Goal: Use online tool/utility: Utilize a website feature to perform a specific function

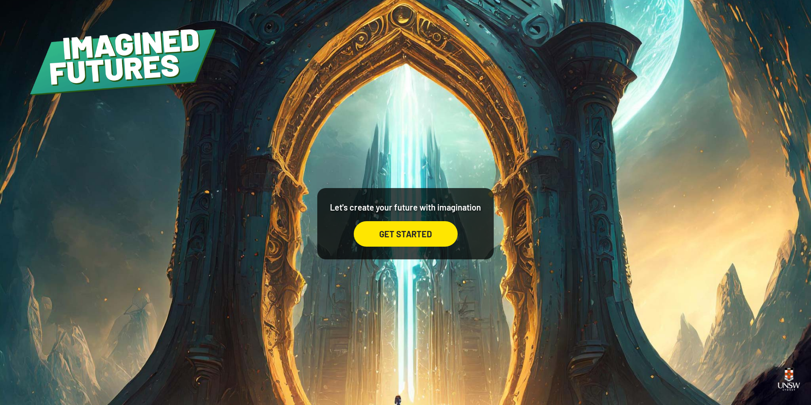
click at [407, 241] on div "GET STARTED" at bounding box center [406, 233] width 104 height 25
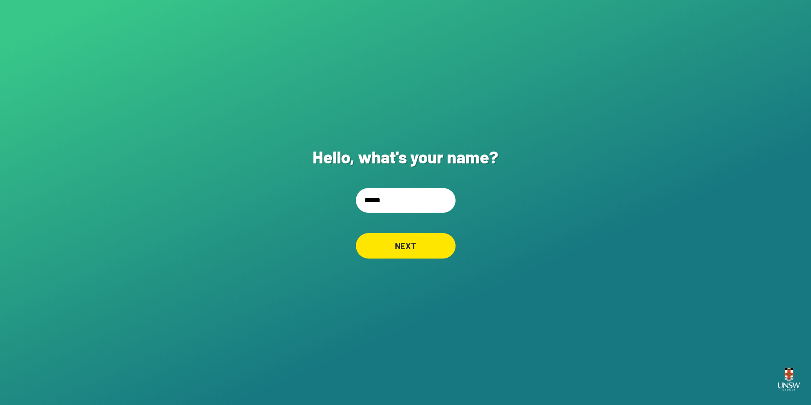
click at [422, 246] on div "NEXT" at bounding box center [406, 245] width 100 height 25
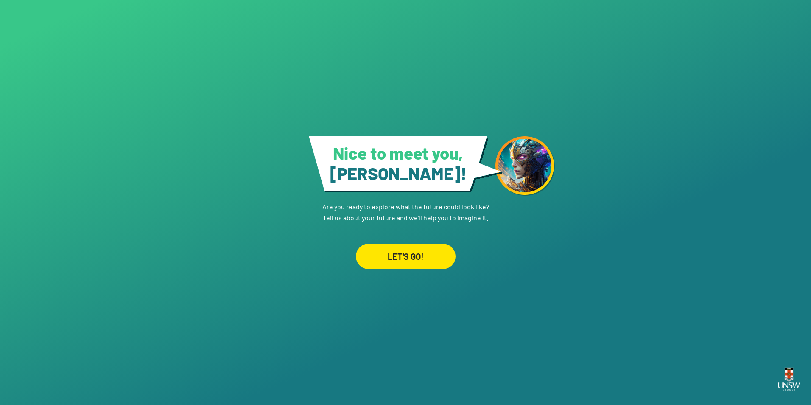
click at [406, 254] on div "LET'S GO!" at bounding box center [406, 256] width 100 height 25
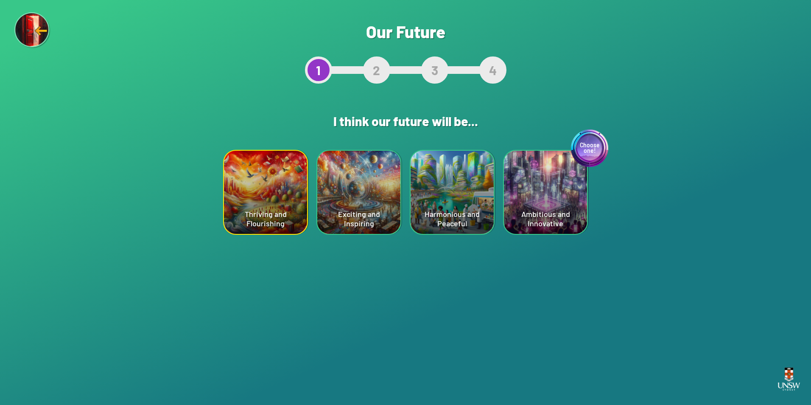
click at [548, 180] on div "Choose one! Ambitious and Innovative" at bounding box center [545, 192] width 83 height 83
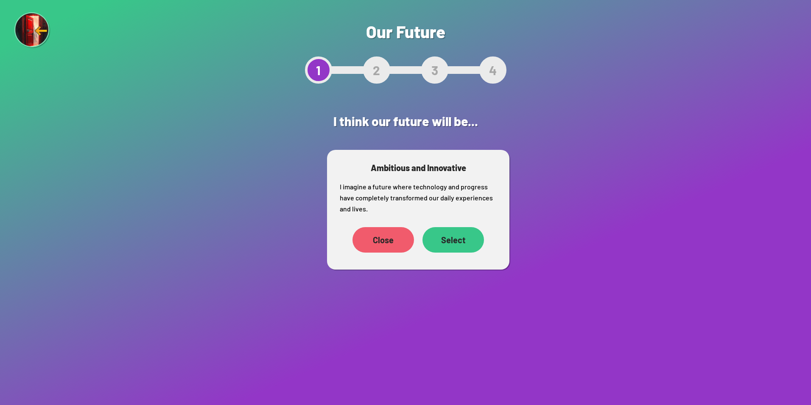
click at [464, 245] on div "Select" at bounding box center [454, 239] width 62 height 25
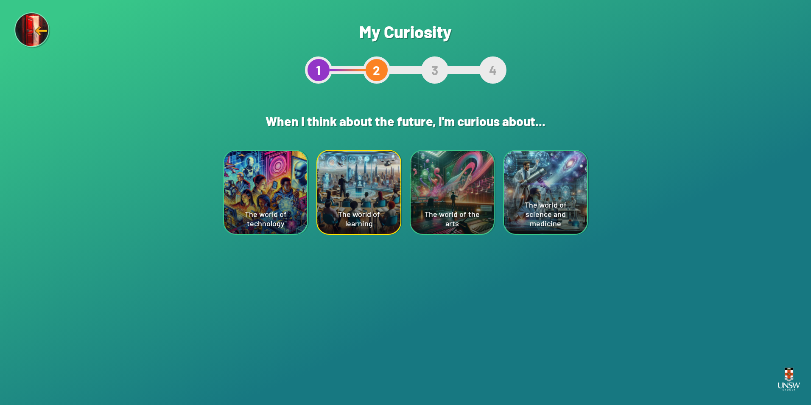
click at [270, 189] on div "The world of technology" at bounding box center [265, 192] width 83 height 83
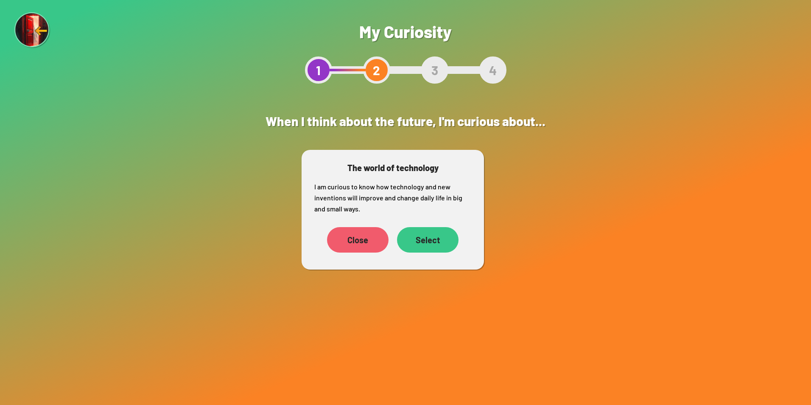
click at [443, 240] on div "Select" at bounding box center [428, 239] width 62 height 25
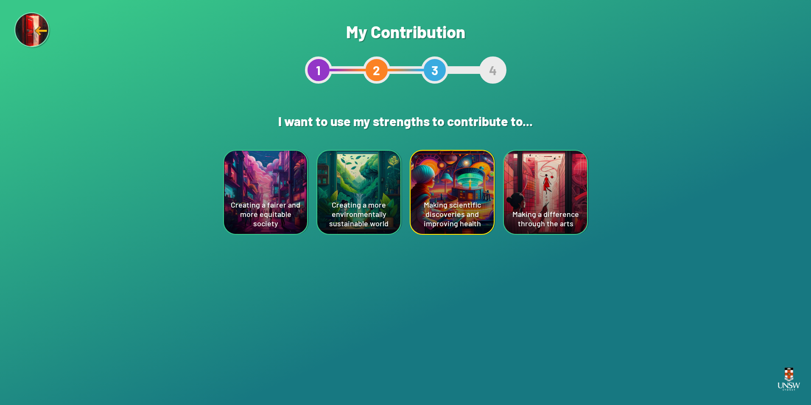
click at [359, 180] on div "Creating a more environmentally sustainable world" at bounding box center [358, 192] width 83 height 83
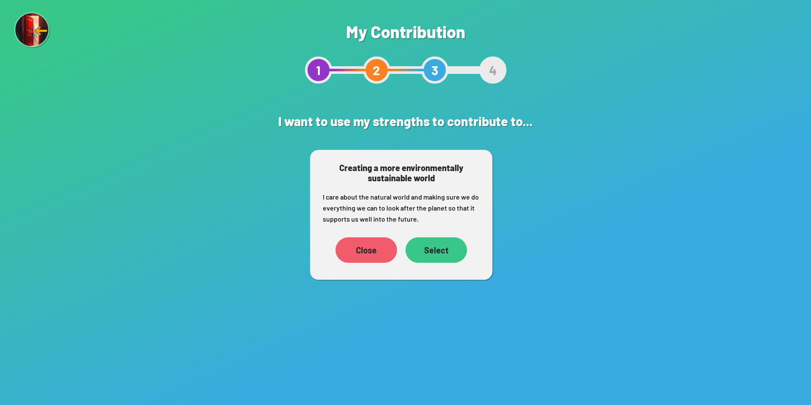
click at [447, 244] on div "Select" at bounding box center [437, 249] width 62 height 25
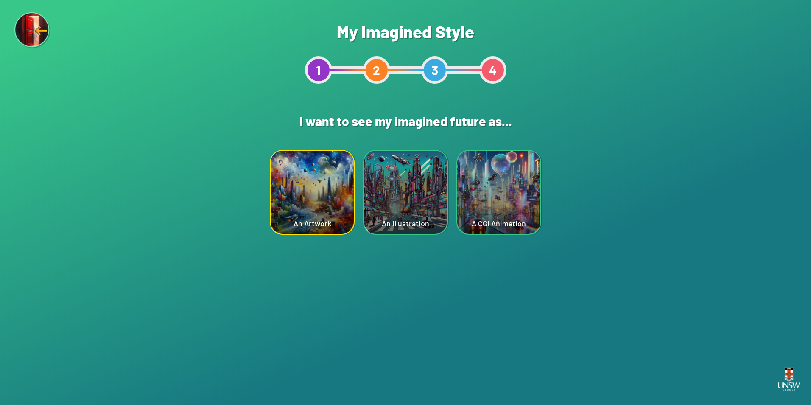
click at [508, 203] on div "A CGI Animation" at bounding box center [498, 192] width 83 height 83
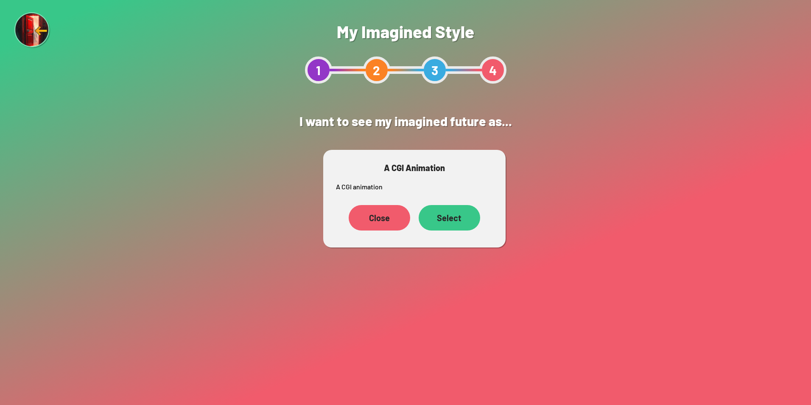
click at [445, 221] on div "Select" at bounding box center [450, 217] width 62 height 25
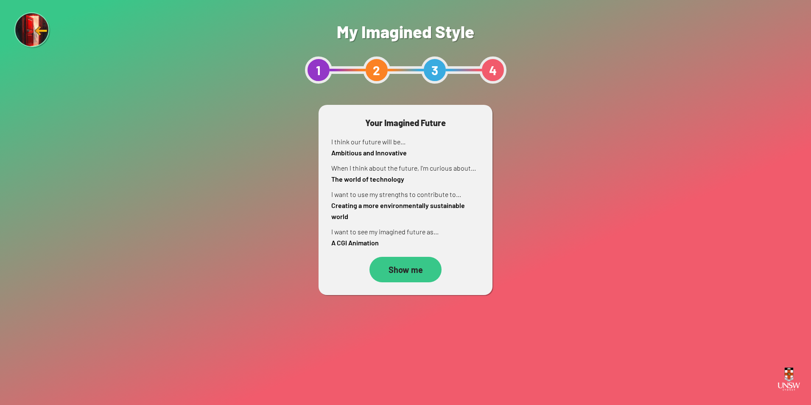
click at [402, 264] on div "Show me" at bounding box center [406, 269] width 72 height 25
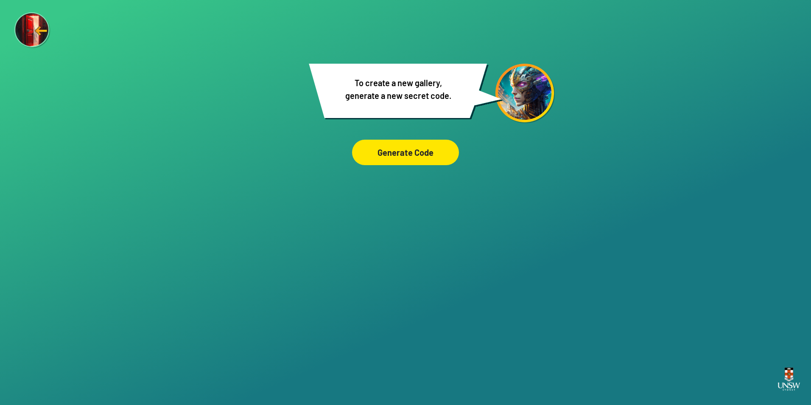
click at [416, 157] on div "Generate Code" at bounding box center [405, 152] width 107 height 25
